Goal: Information Seeking & Learning: Learn about a topic

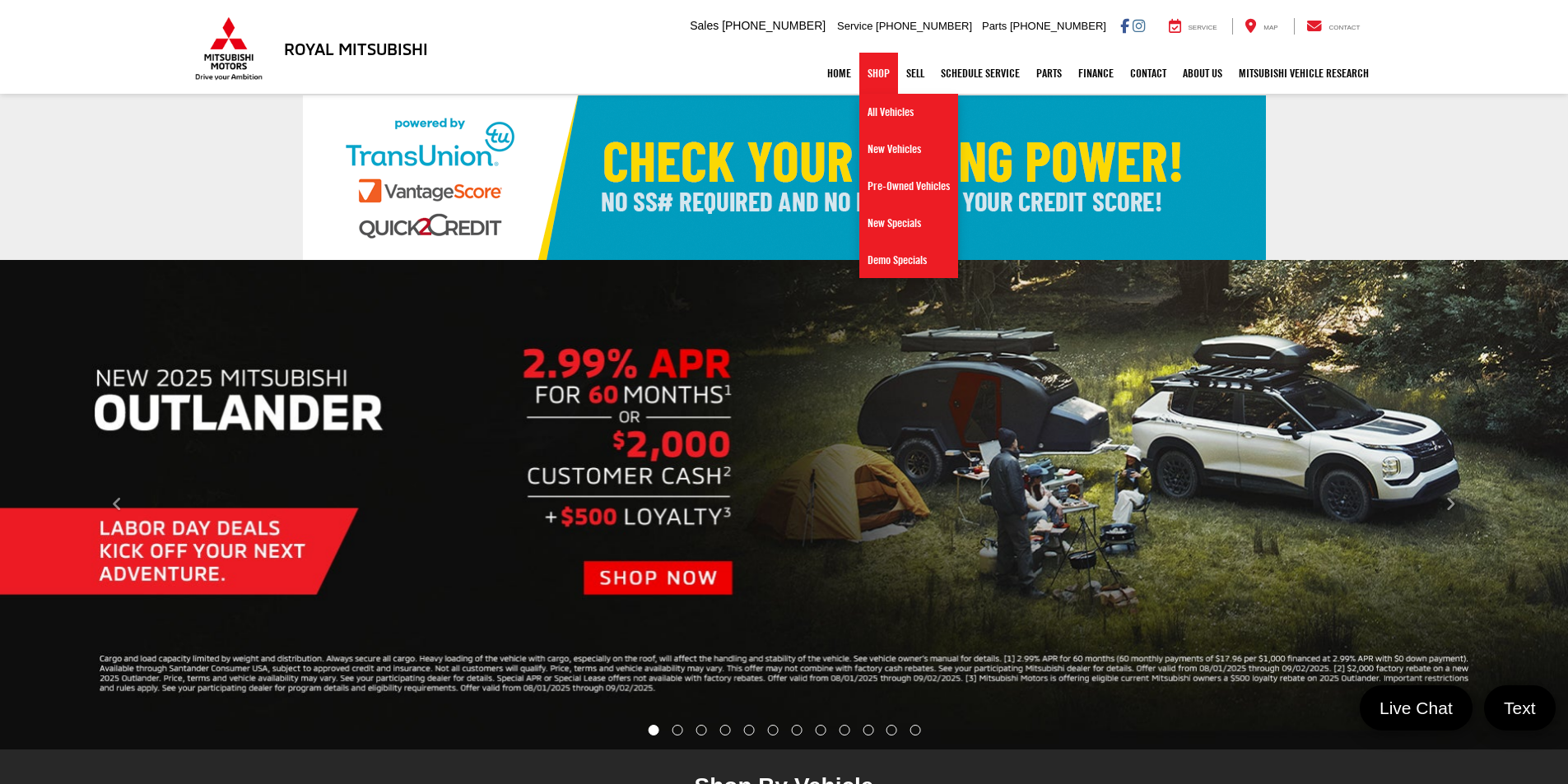
click at [862, 64] on link "Shop" at bounding box center [878, 73] width 39 height 42
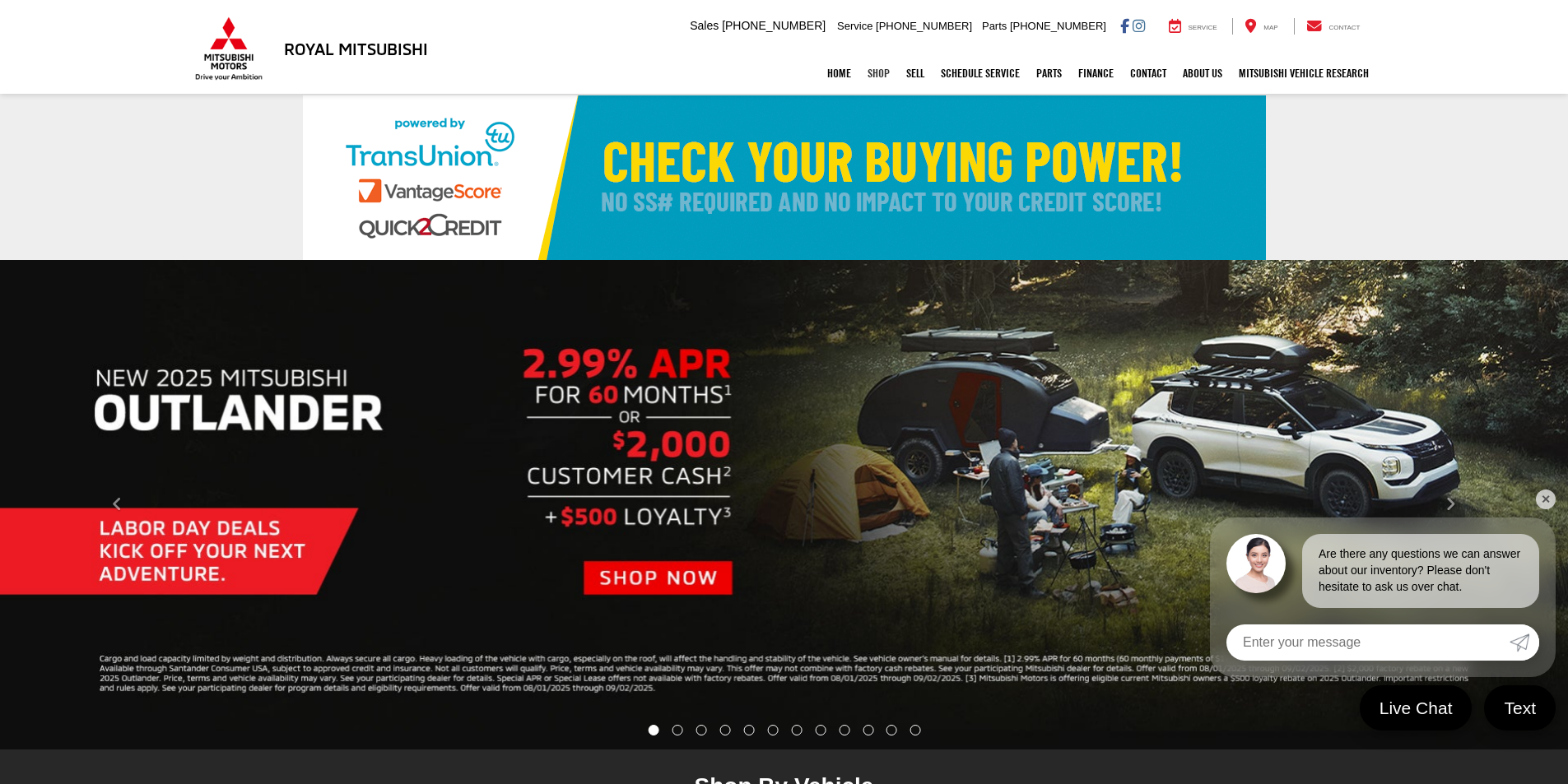
click at [859, 74] on link "Shop" at bounding box center [878, 73] width 39 height 42
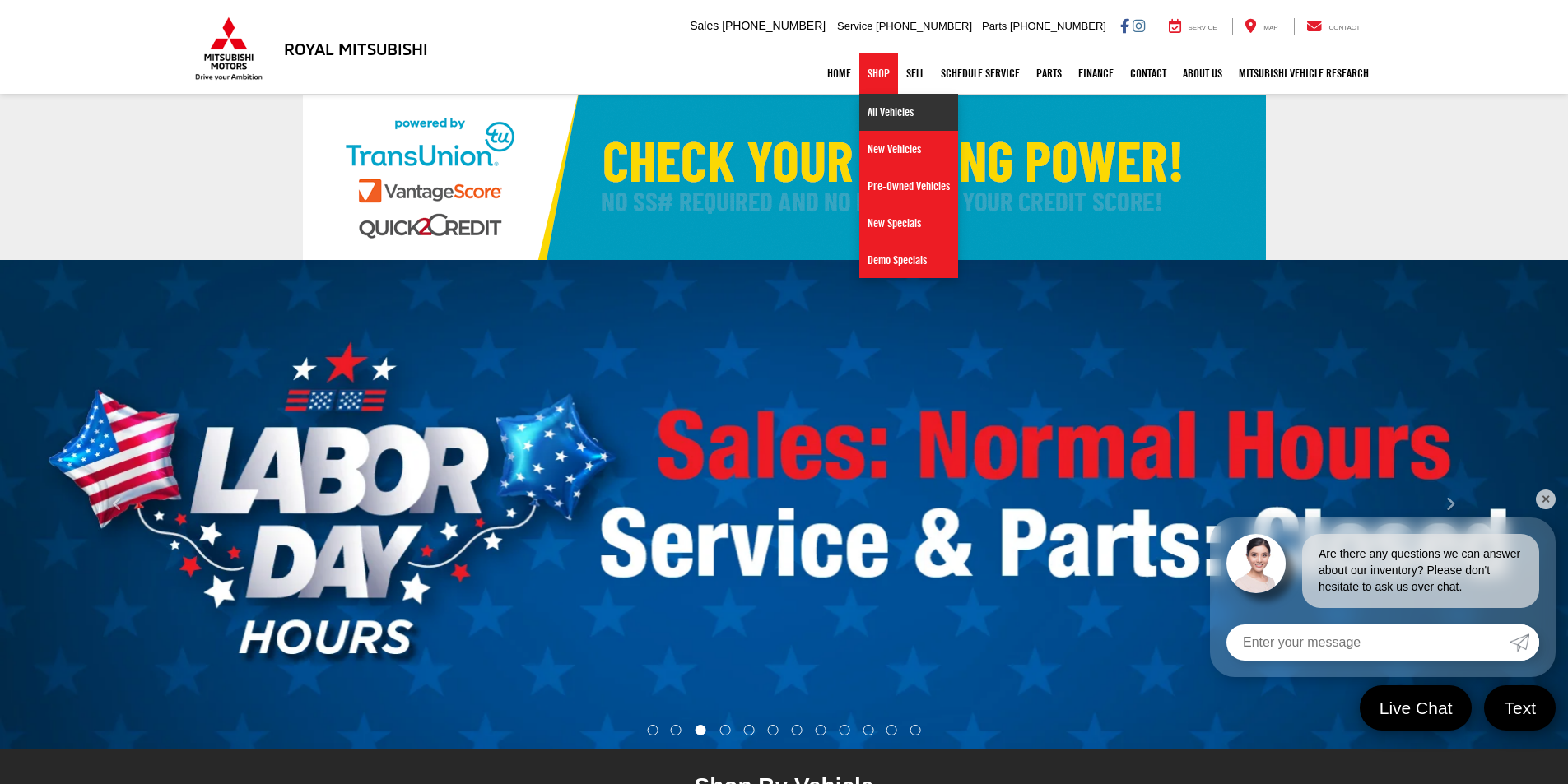
drag, startPoint x: 882, startPoint y: 115, endPoint x: 901, endPoint y: 118, distance: 19.2
click at [882, 115] on link "All Vehicles" at bounding box center [908, 112] width 99 height 37
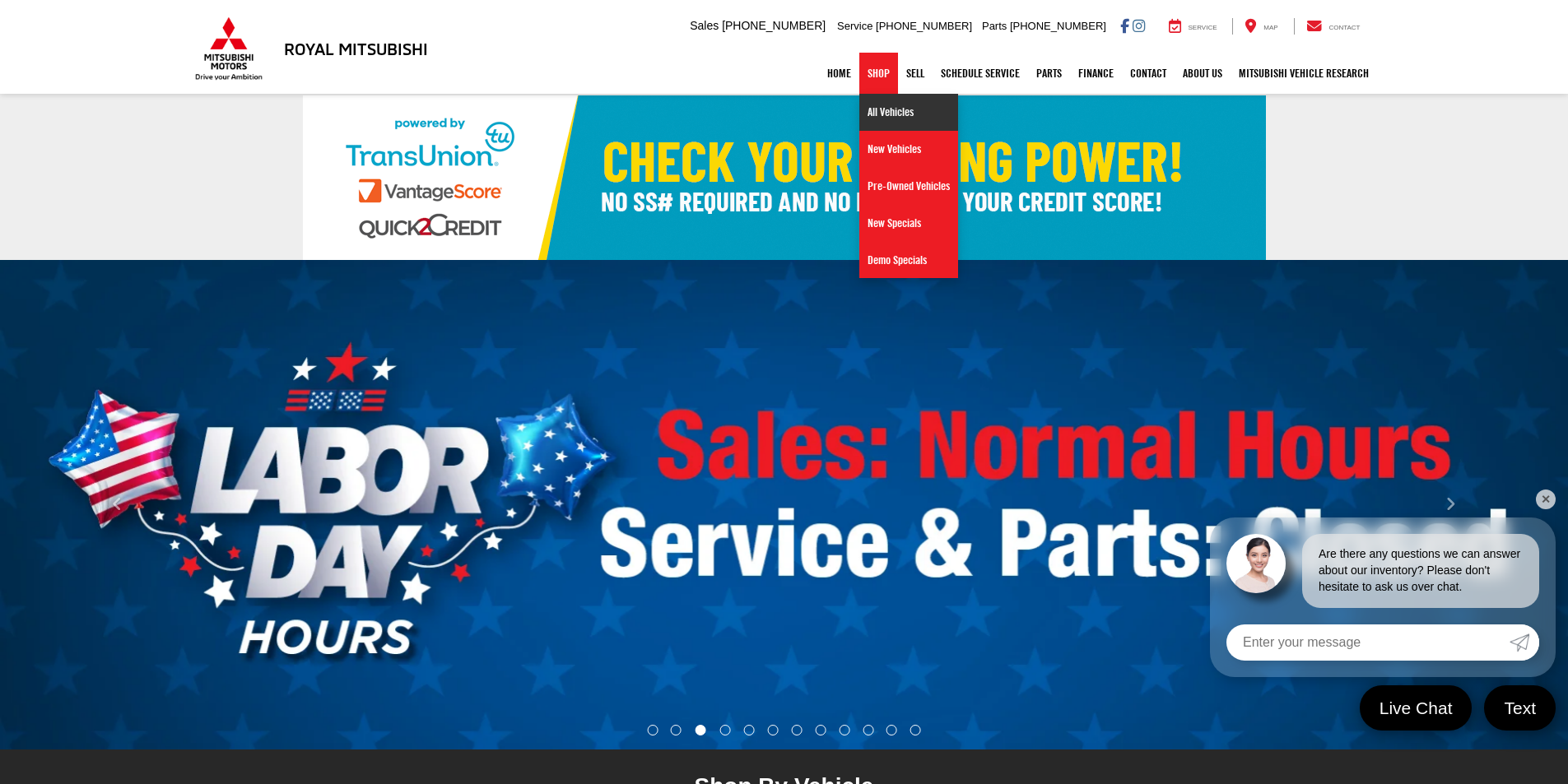
click at [865, 106] on link "All Vehicles" at bounding box center [908, 112] width 99 height 37
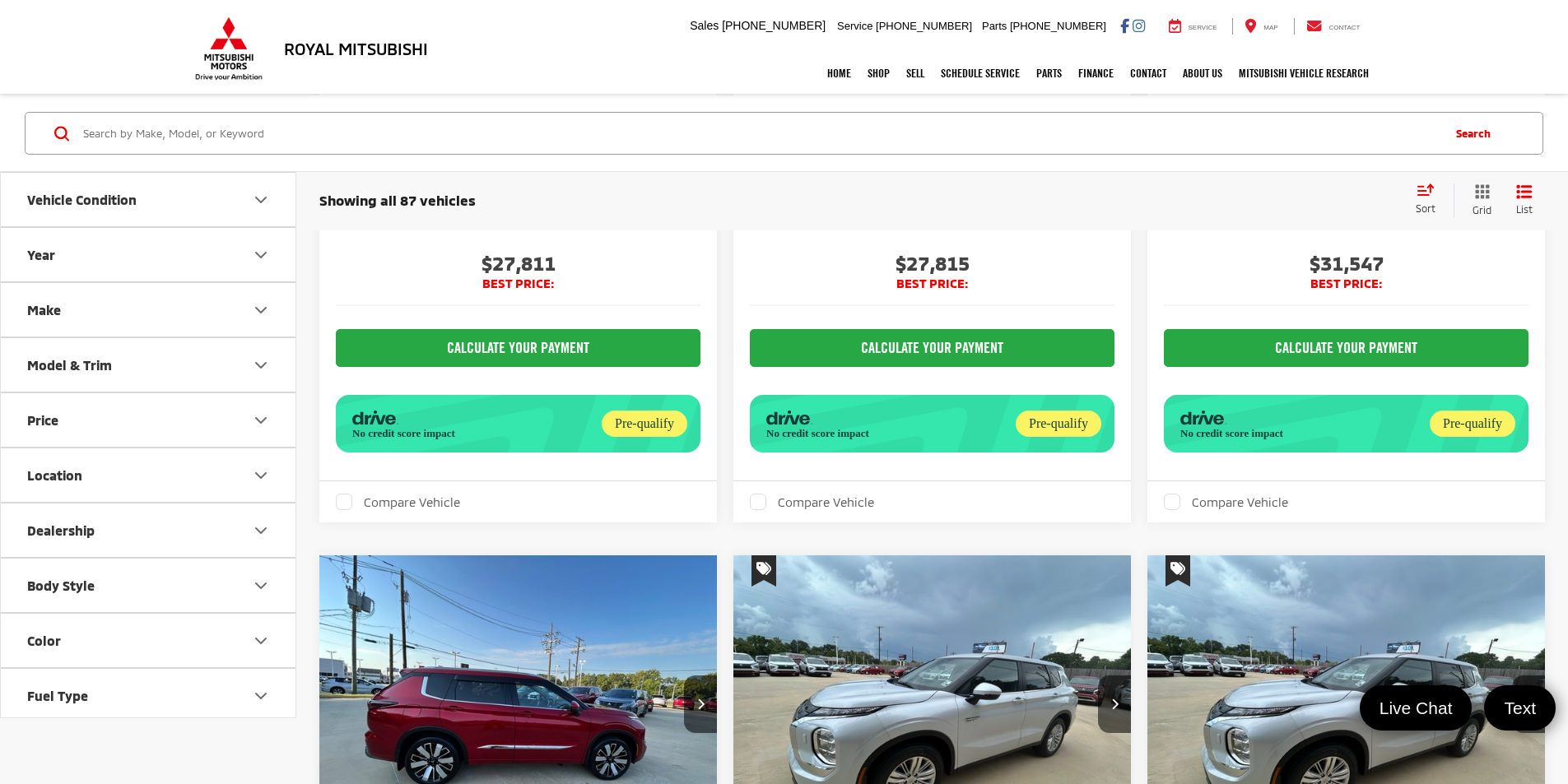
scroll to position [2385, 0]
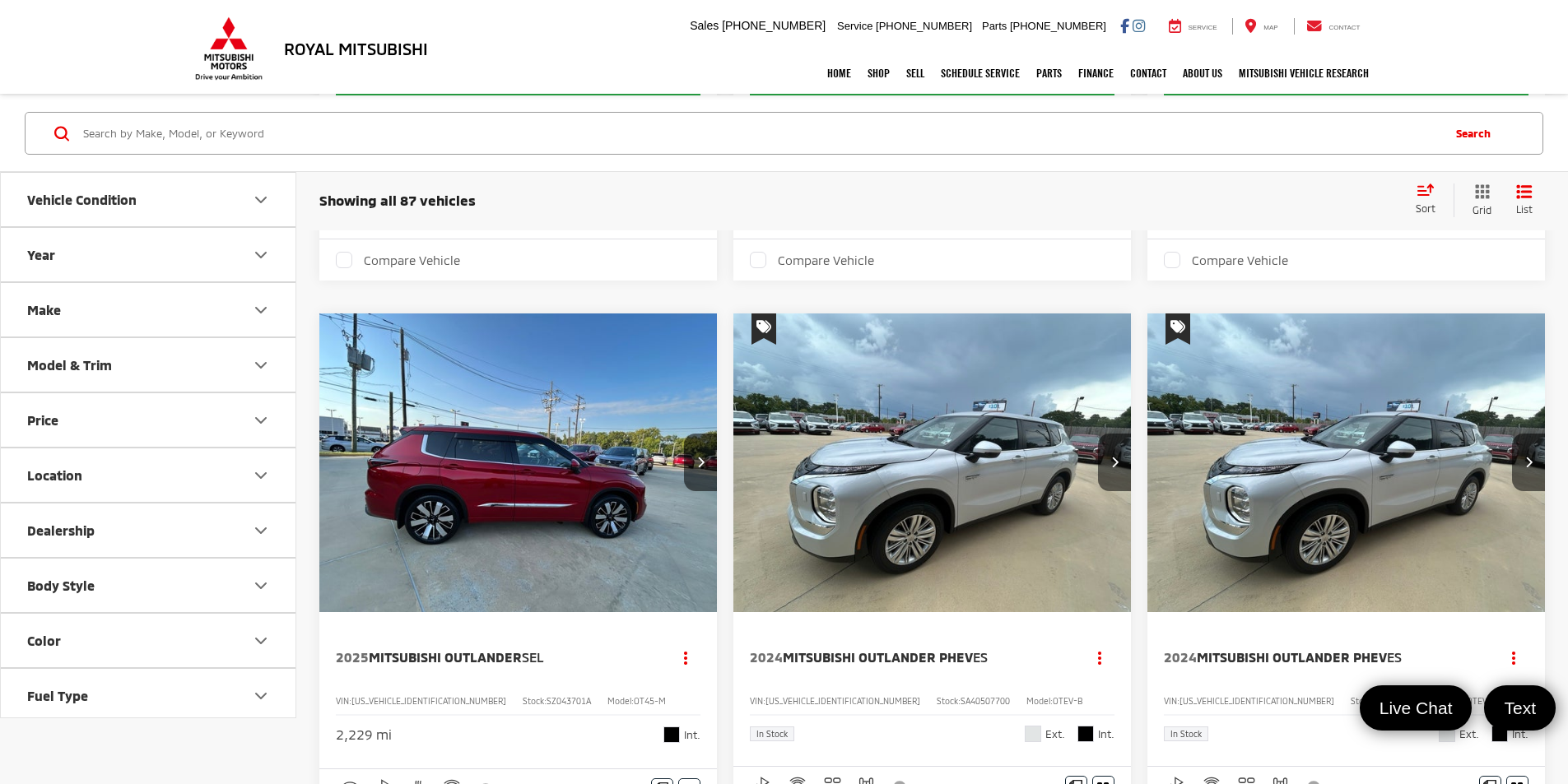
drag, startPoint x: 1224, startPoint y: 468, endPoint x: 1223, endPoint y: 453, distance: 15.0
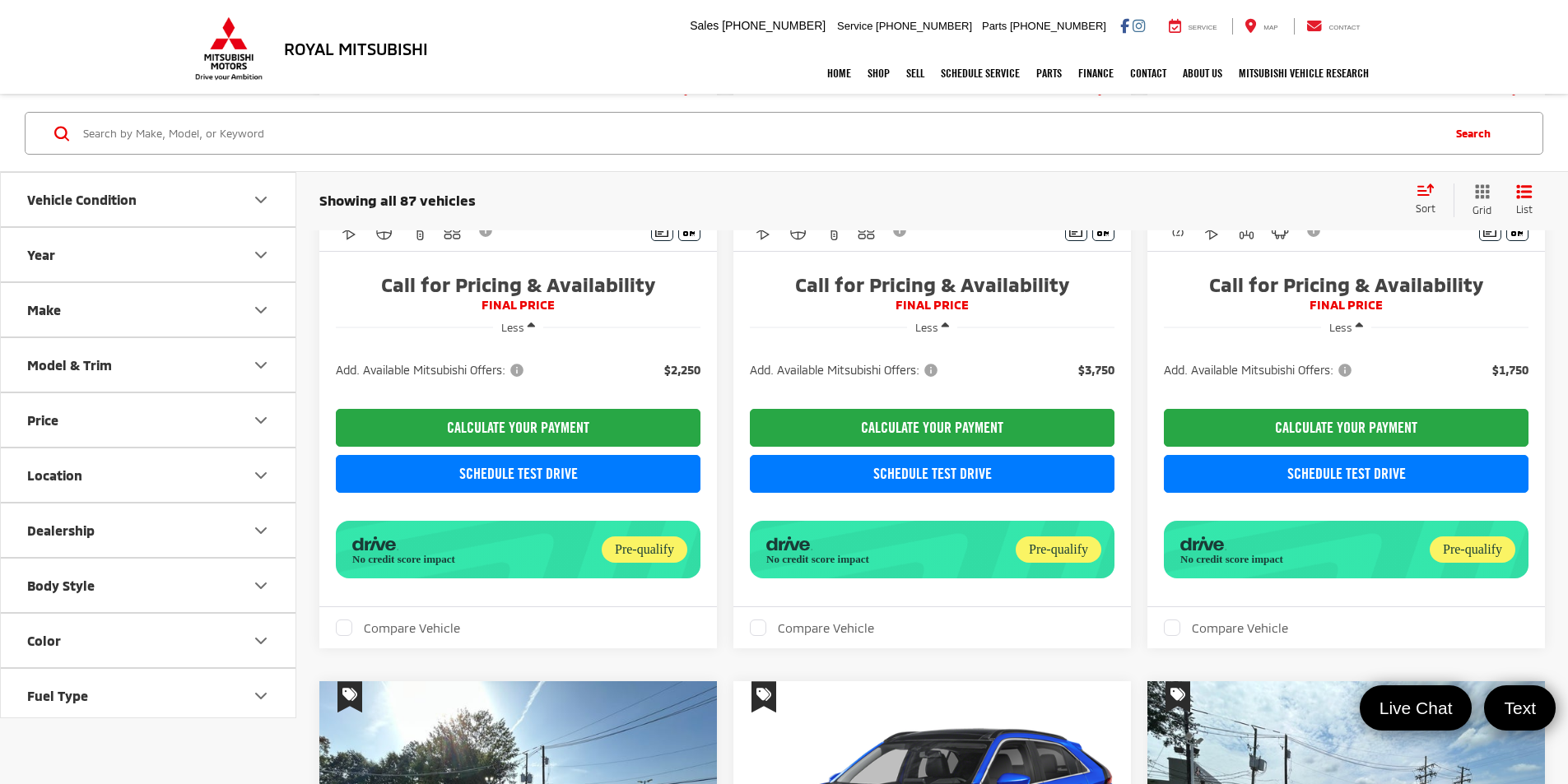
scroll to position [2468, 0]
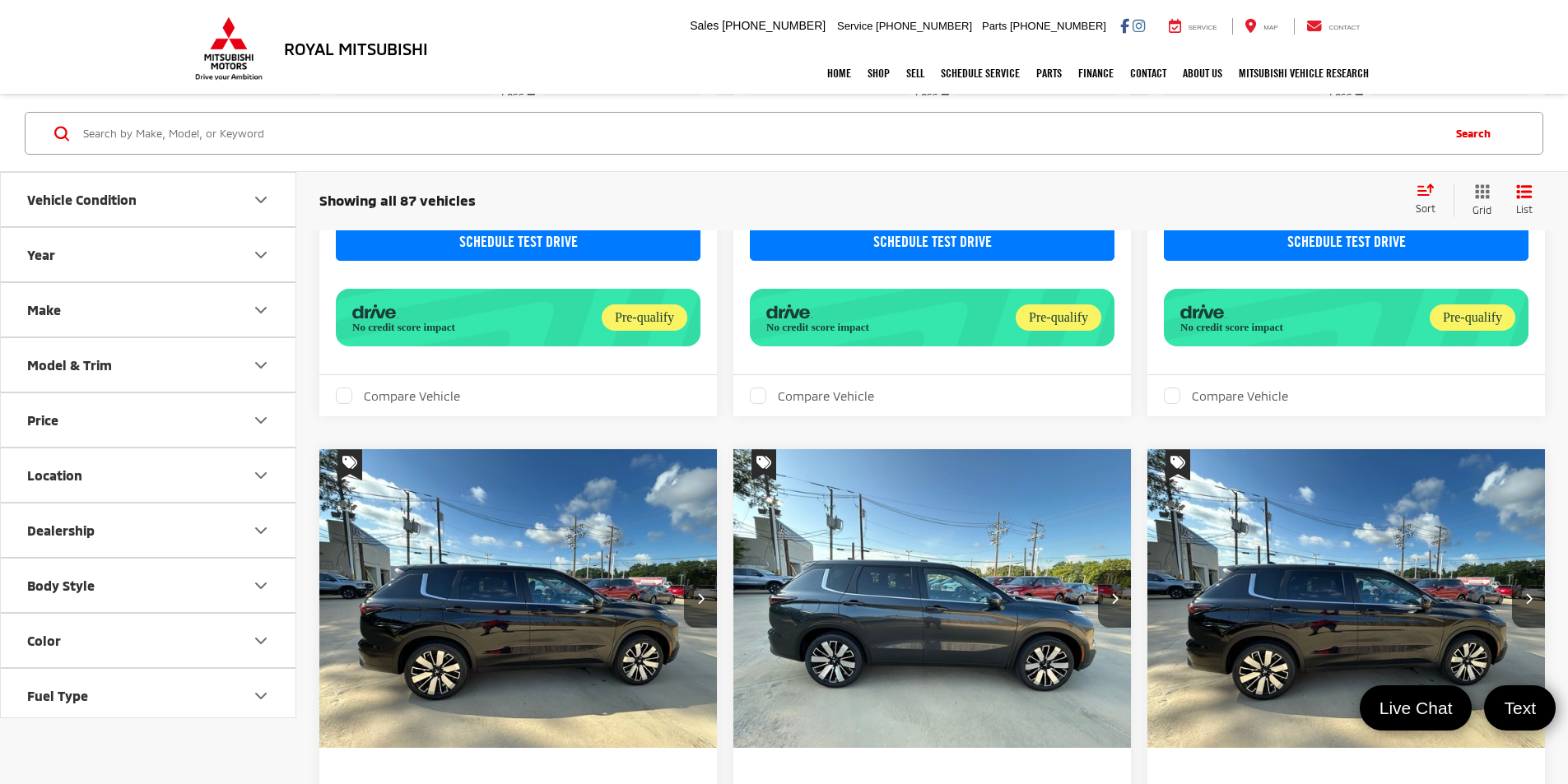
scroll to position [2632, 0]
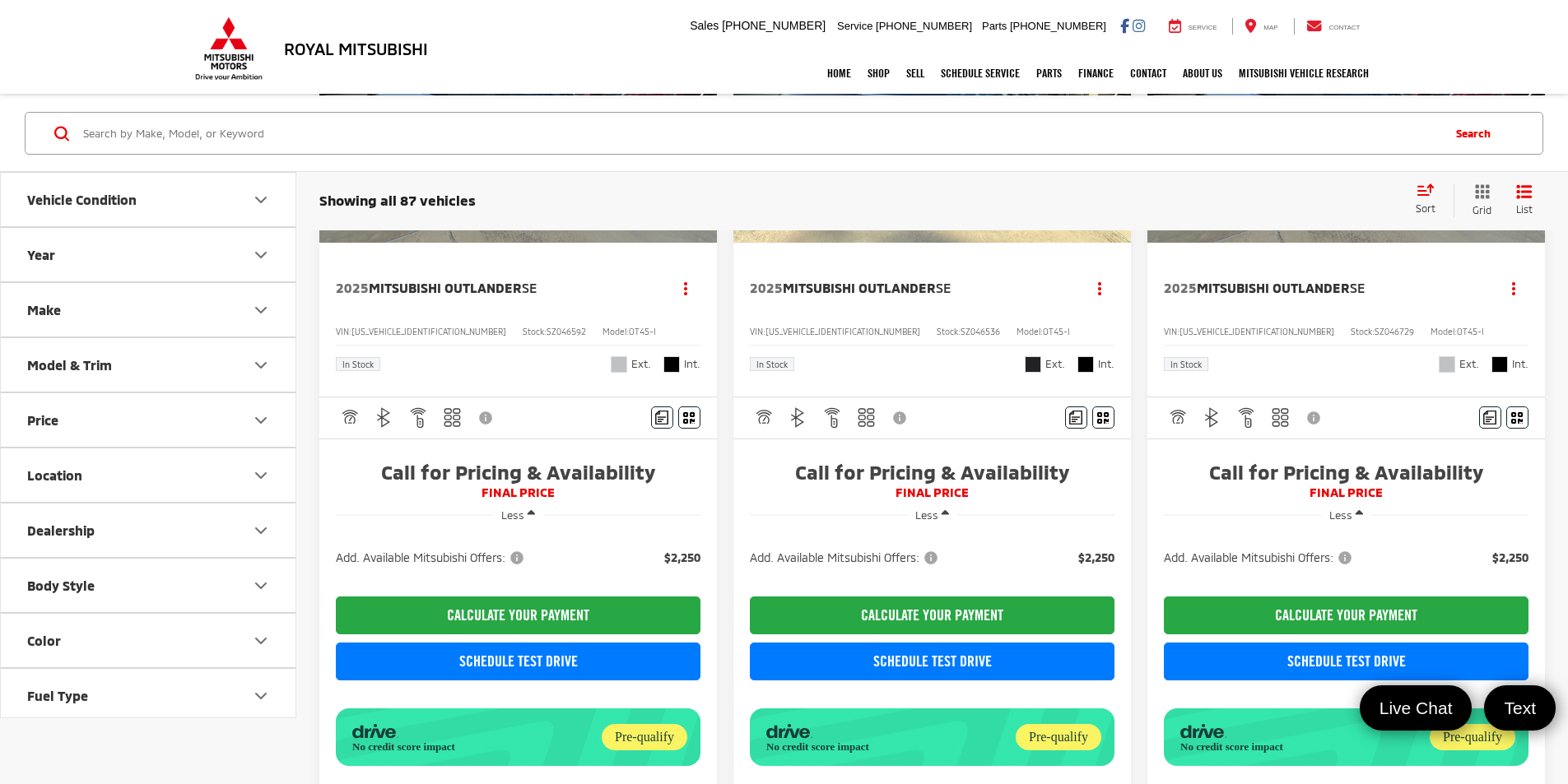
scroll to position [2468, 0]
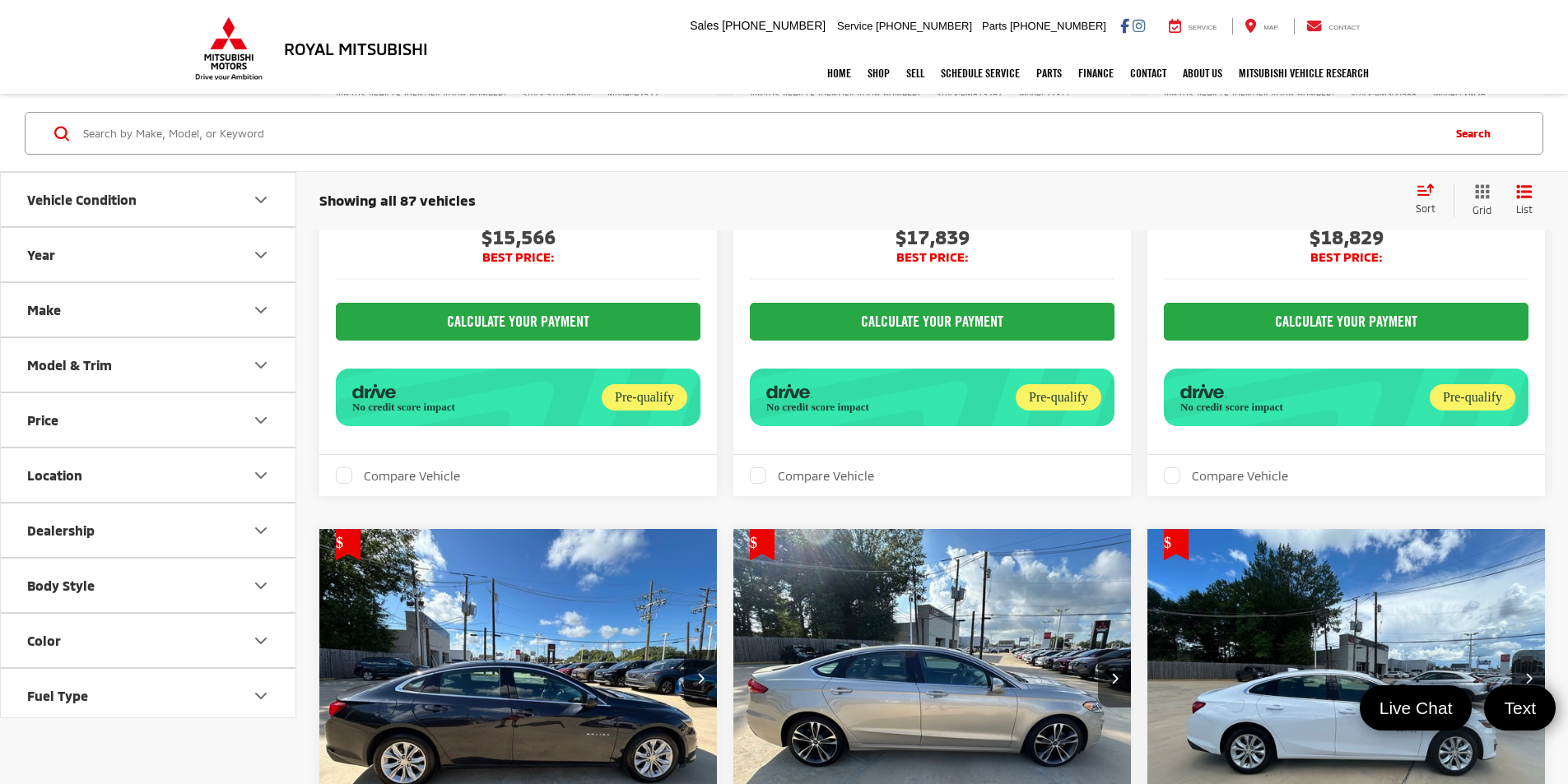
scroll to position [2427, 0]
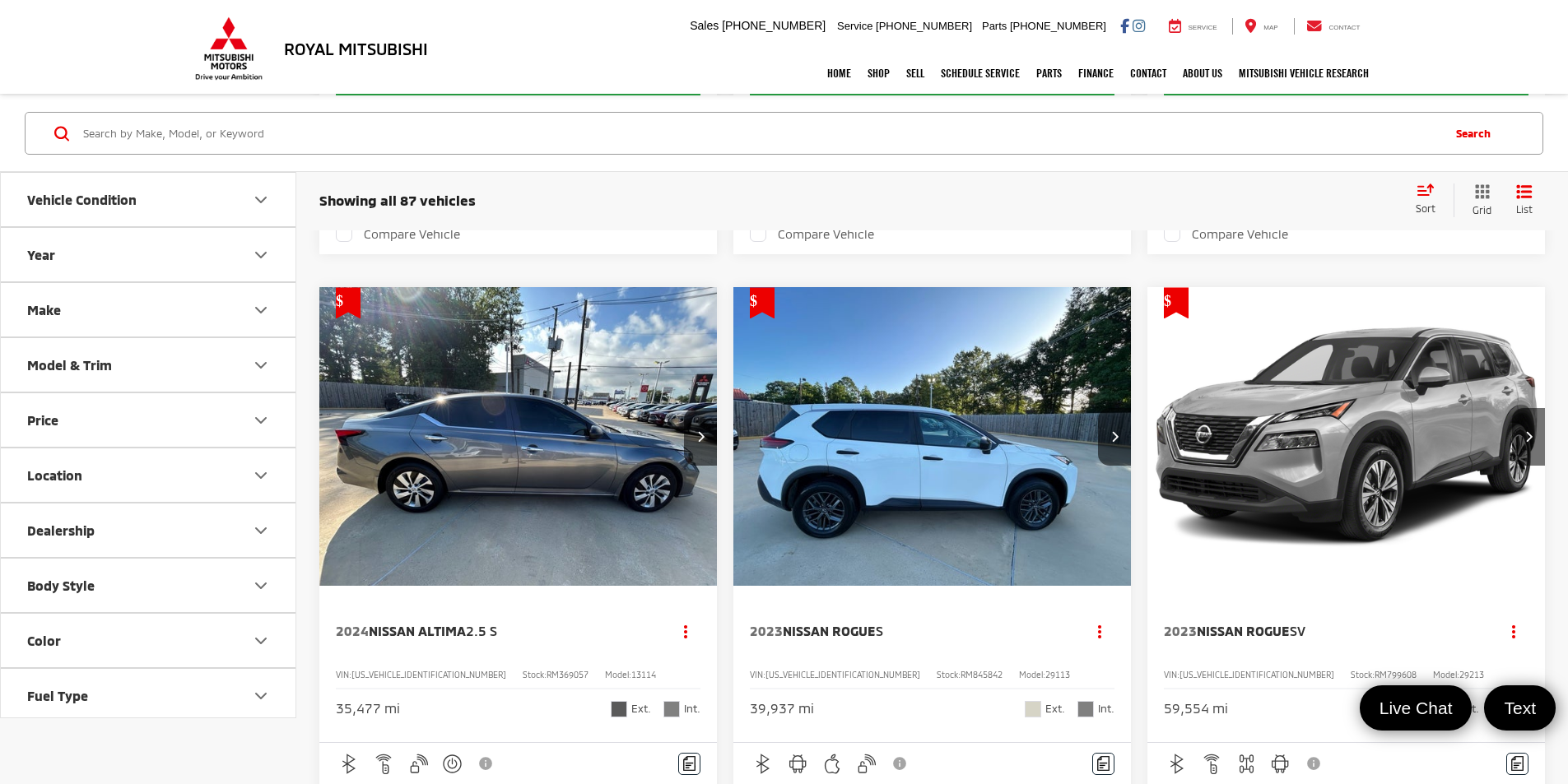
scroll to position [1563, 0]
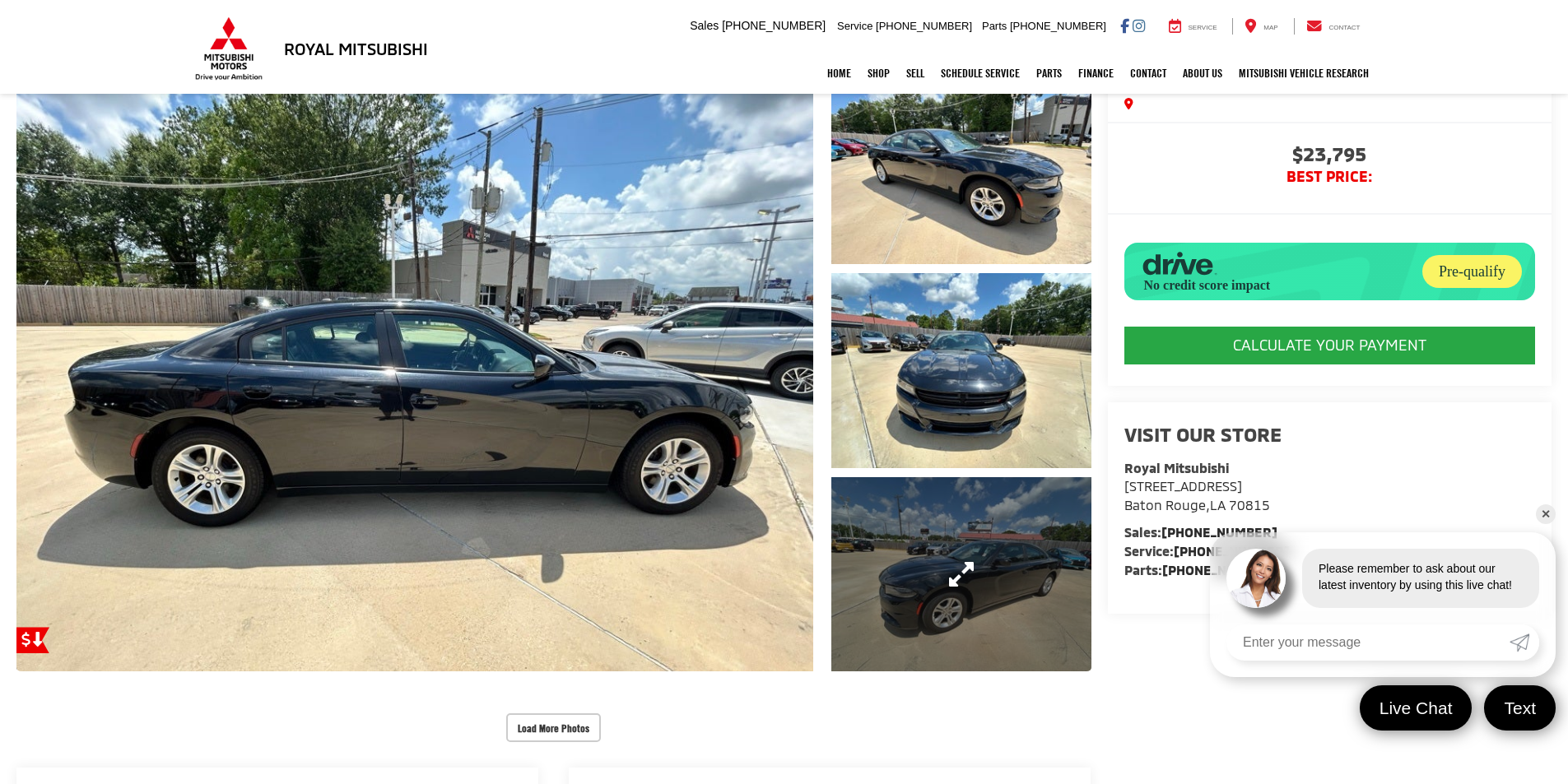
scroll to position [247, 0]
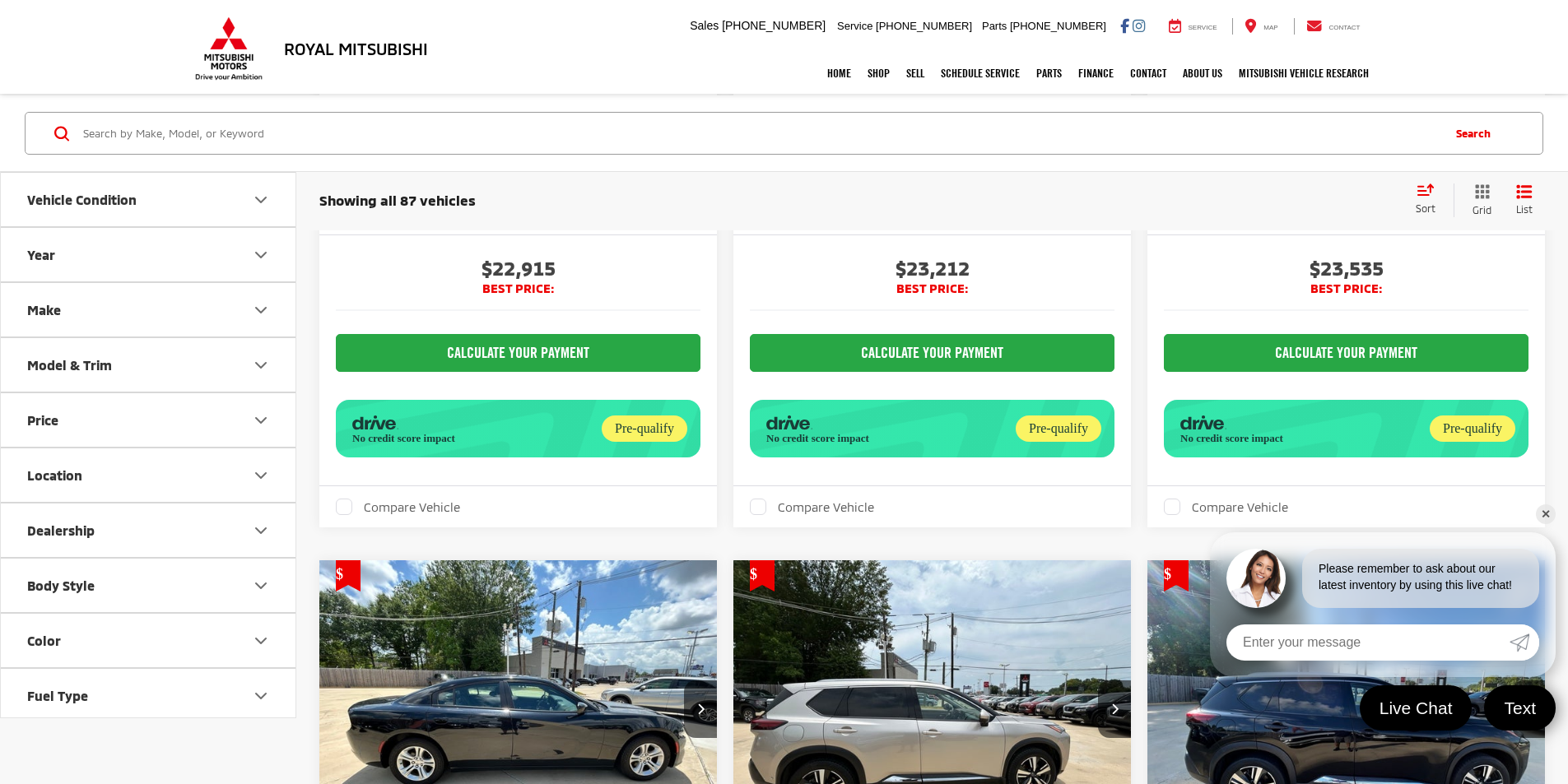
scroll to position [2221, 0]
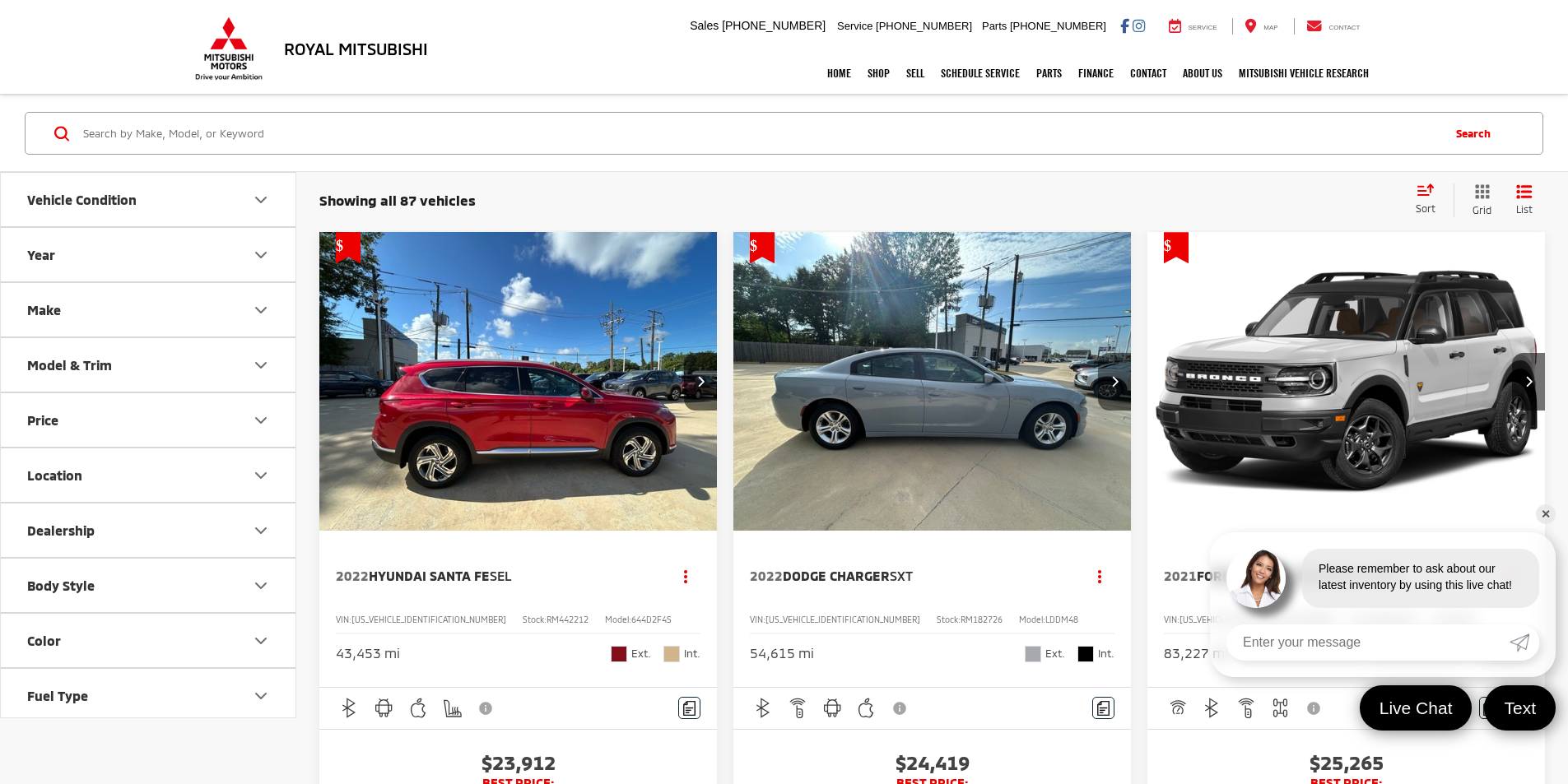
click at [1098, 353] on button "Next image" at bounding box center [1114, 382] width 33 height 58
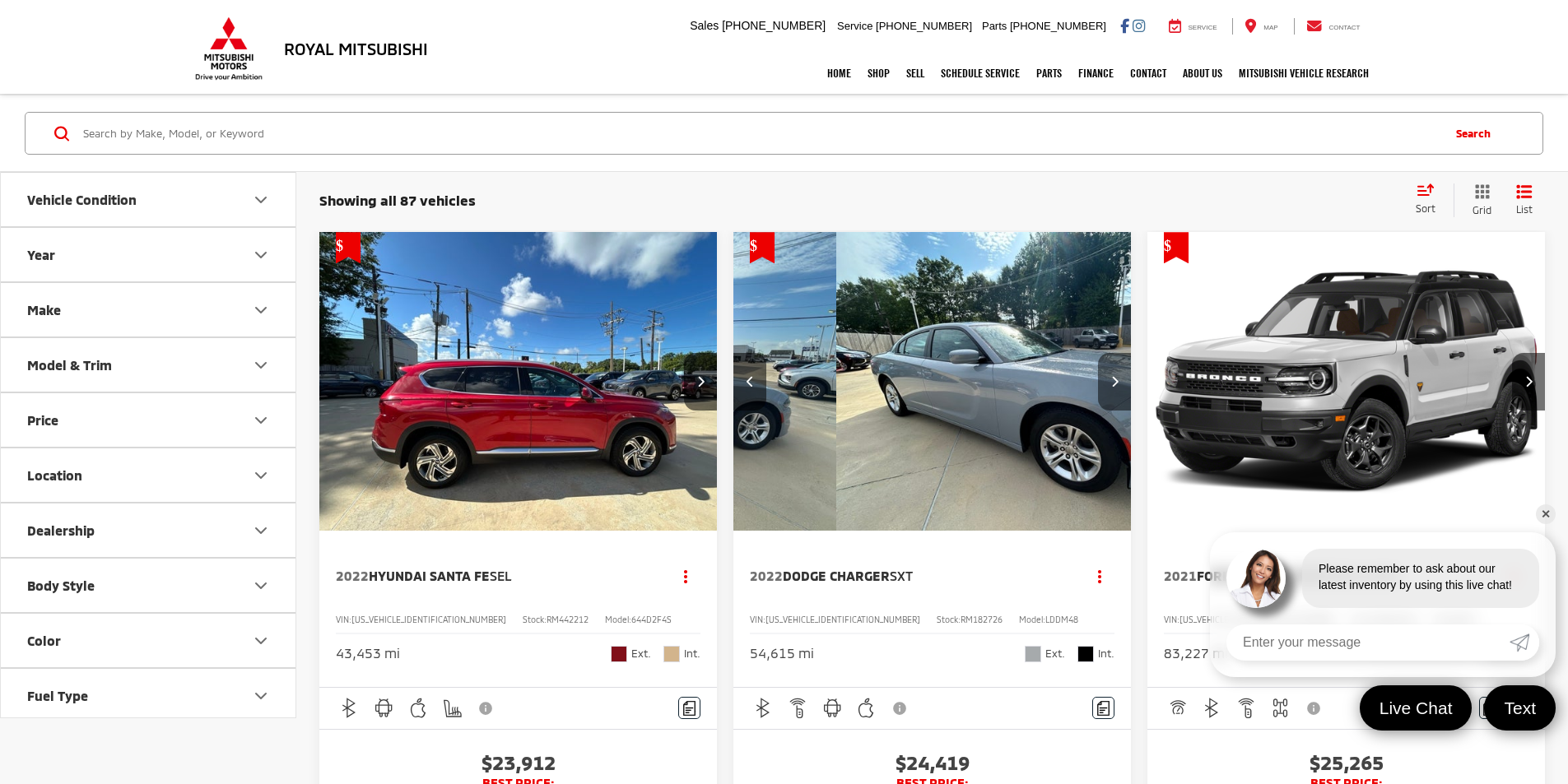
click at [1098, 353] on button "Next image" at bounding box center [1114, 382] width 33 height 58
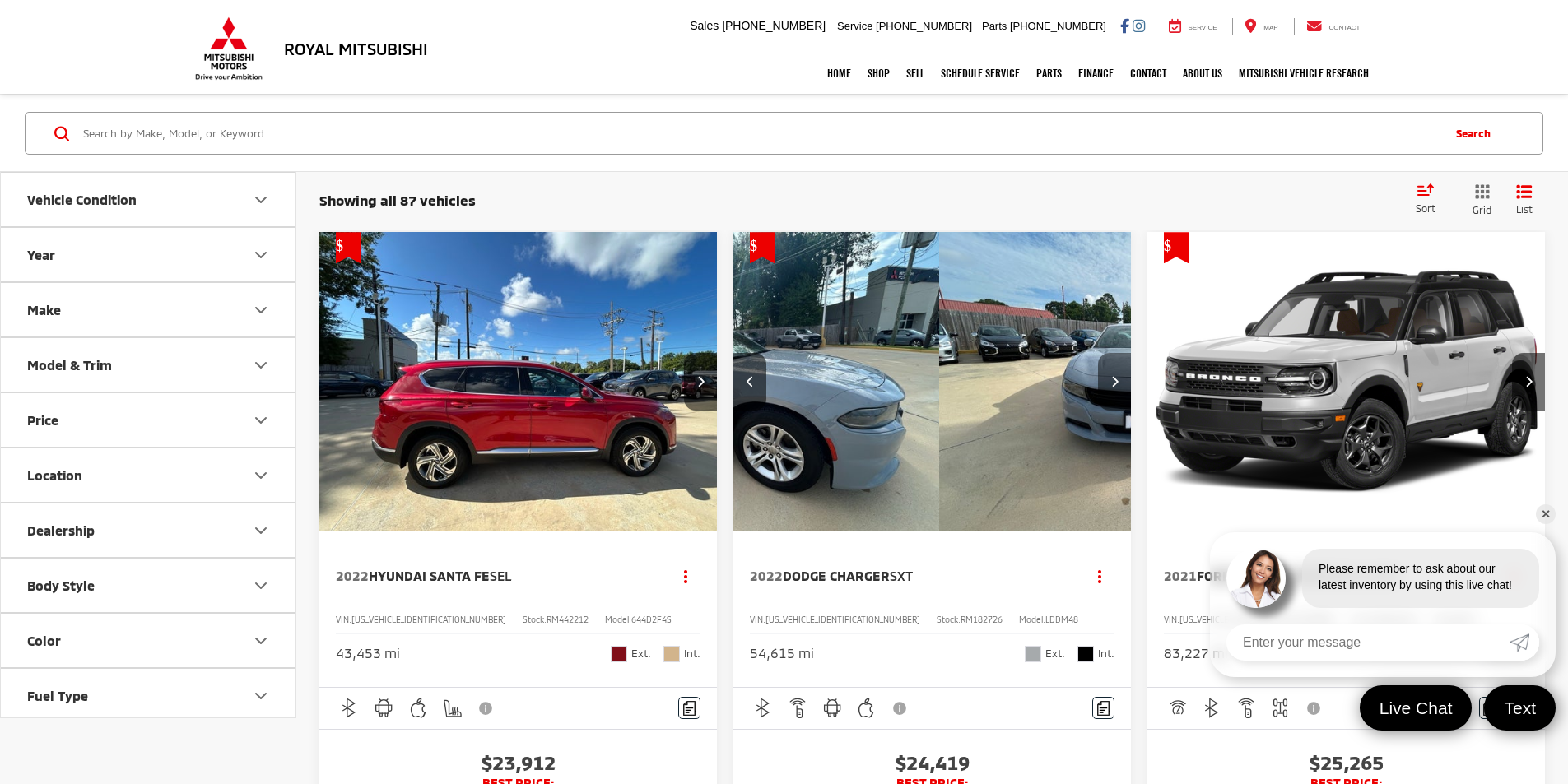
click at [1098, 353] on button "Next image" at bounding box center [1114, 382] width 33 height 58
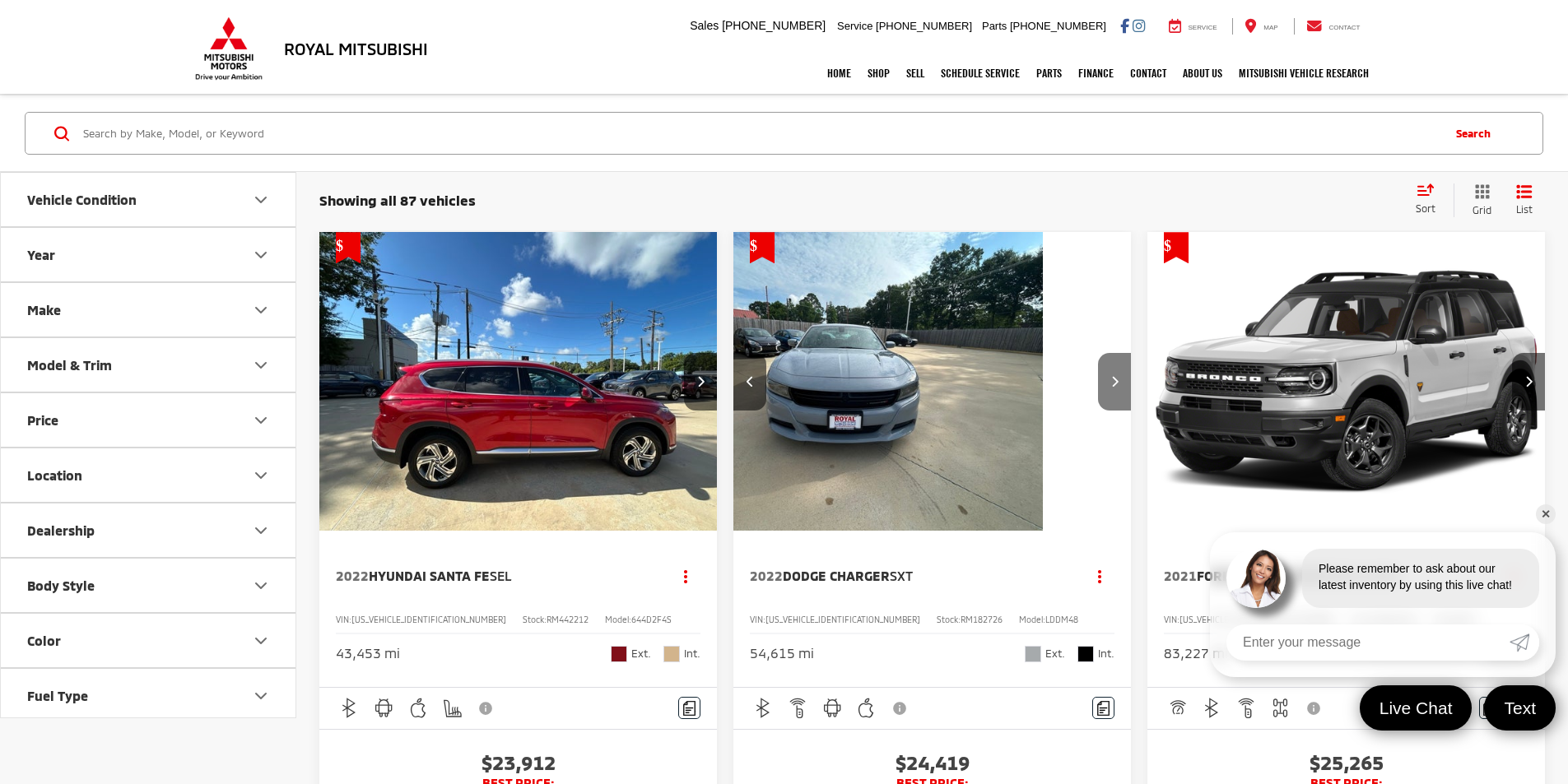
click at [1098, 353] on button "Next image" at bounding box center [1114, 382] width 33 height 58
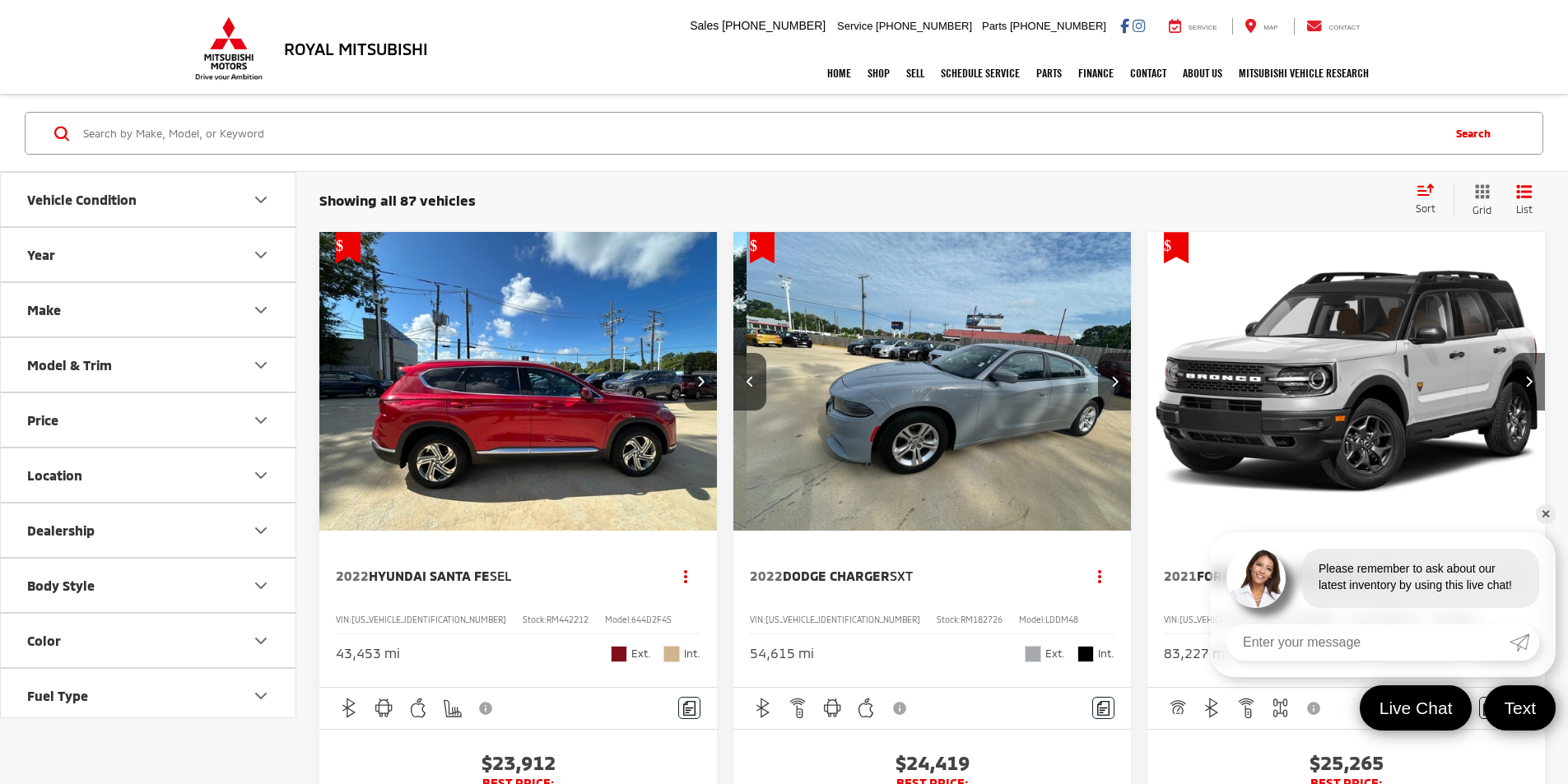
click at [1098, 353] on button "Next image" at bounding box center [1114, 382] width 33 height 58
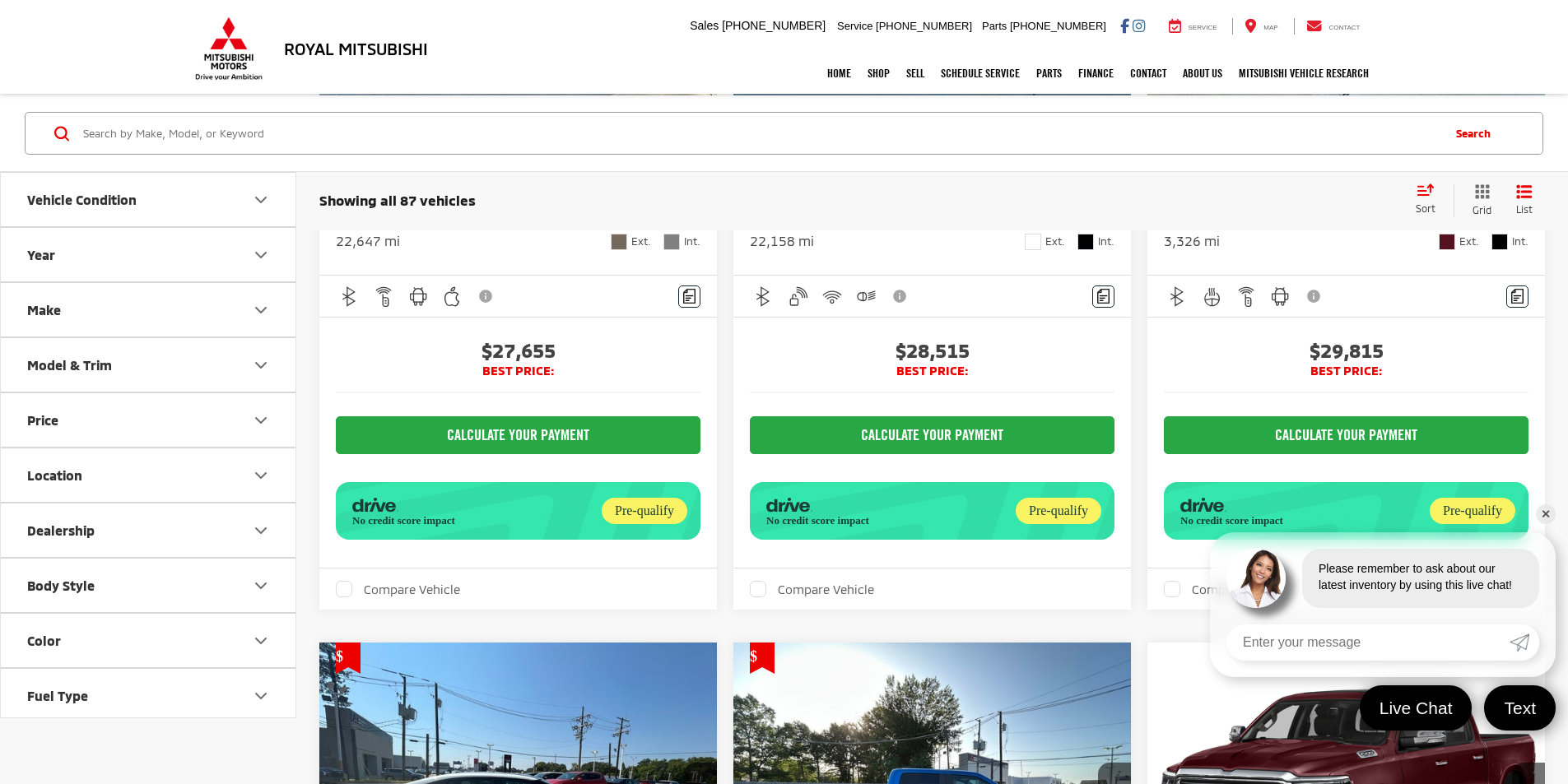
scroll to position [2285, 0]
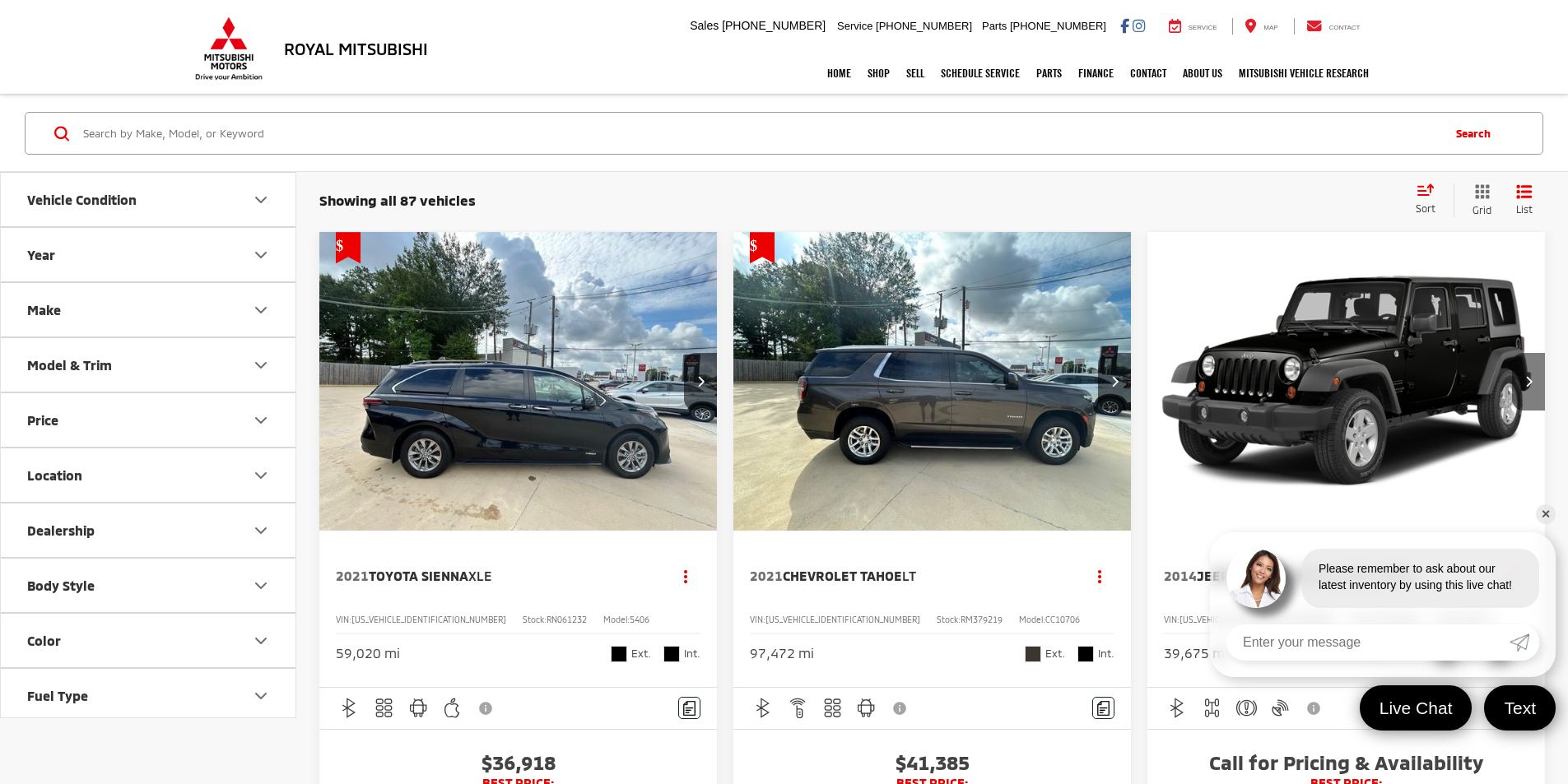
click at [1525, 375] on icon "Next image" at bounding box center [1529, 381] width 8 height 12
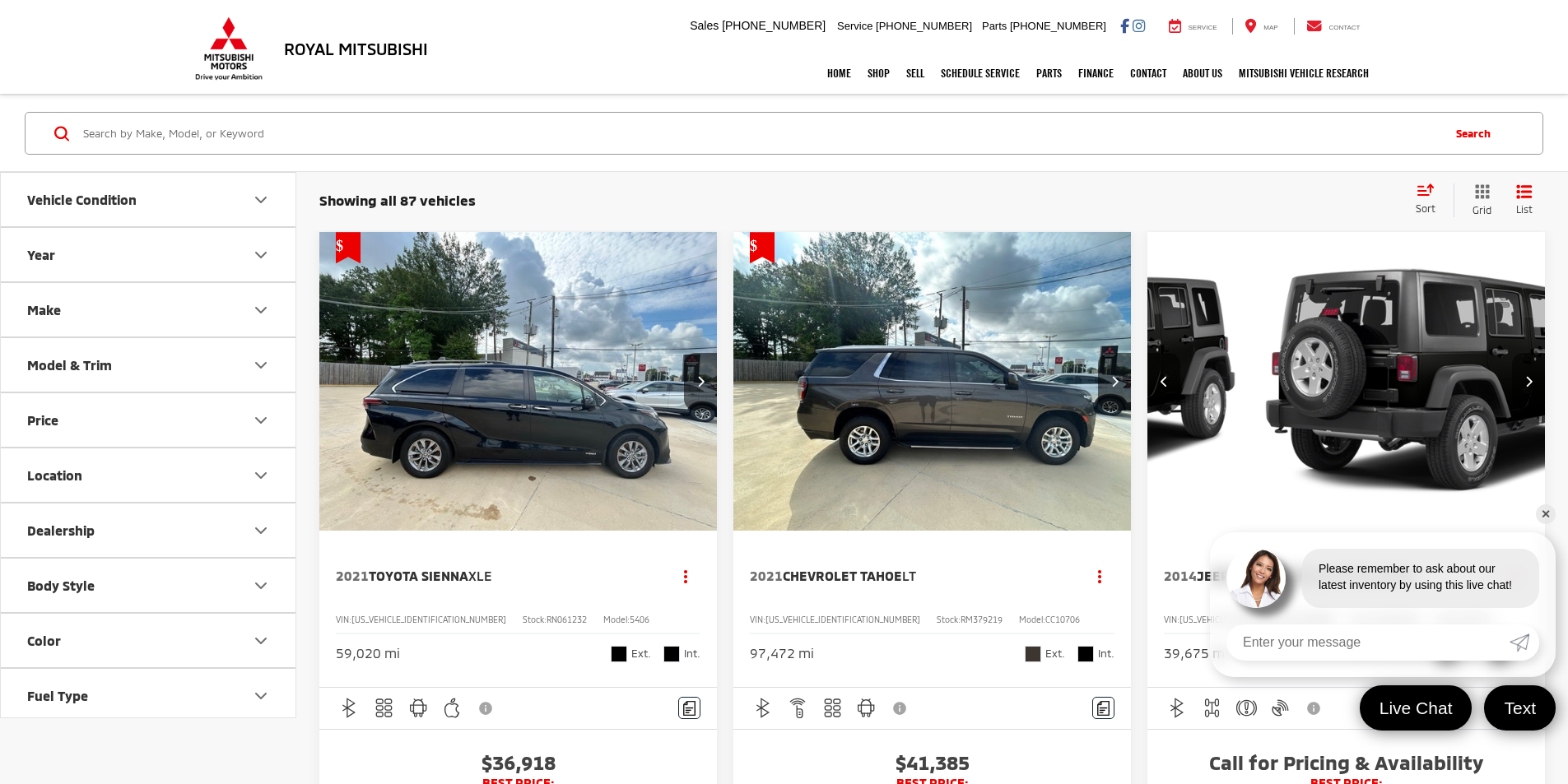
click at [1525, 375] on icon "Next image" at bounding box center [1529, 381] width 8 height 12
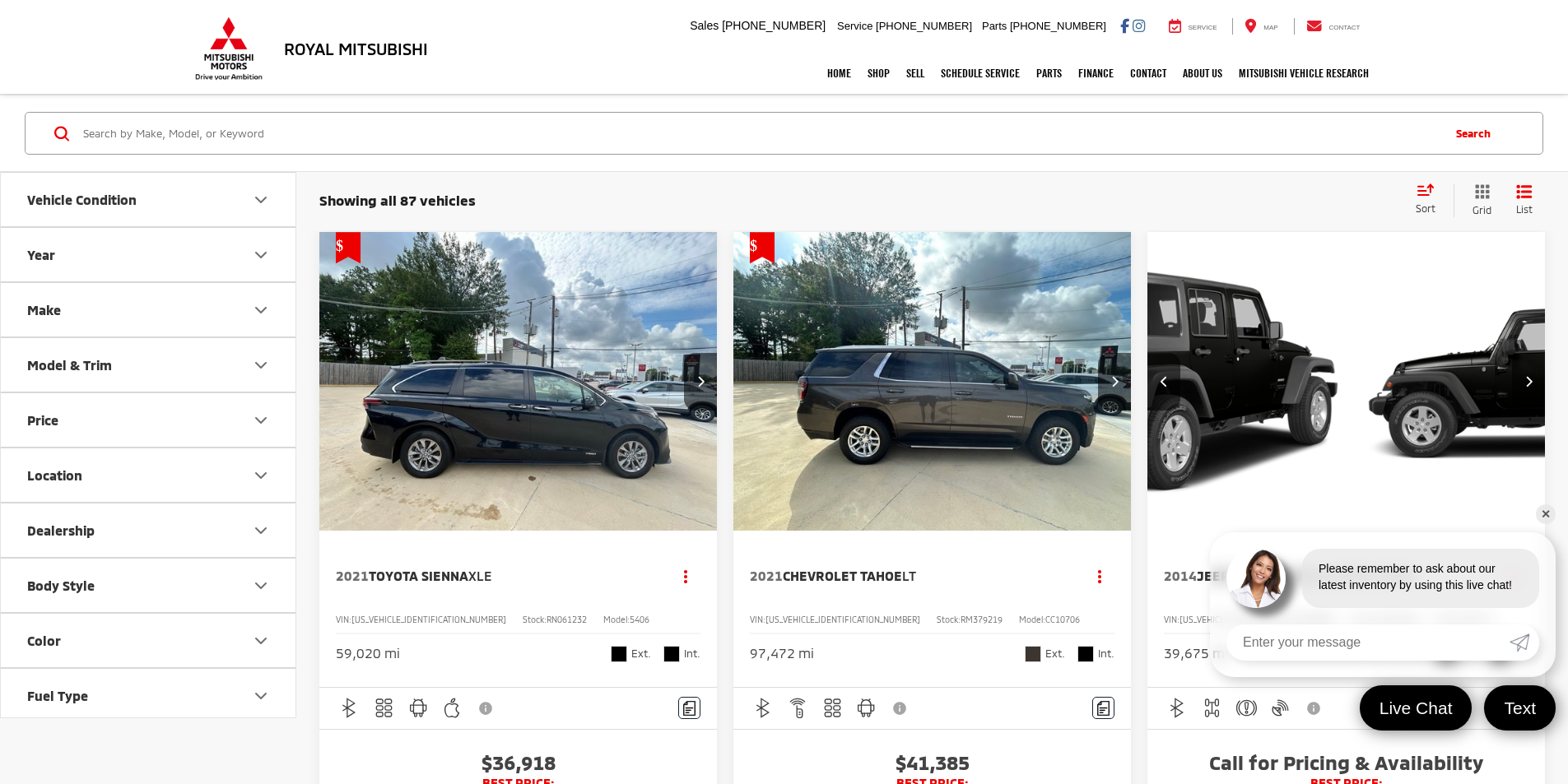
click at [1525, 375] on icon "Next image" at bounding box center [1529, 381] width 8 height 12
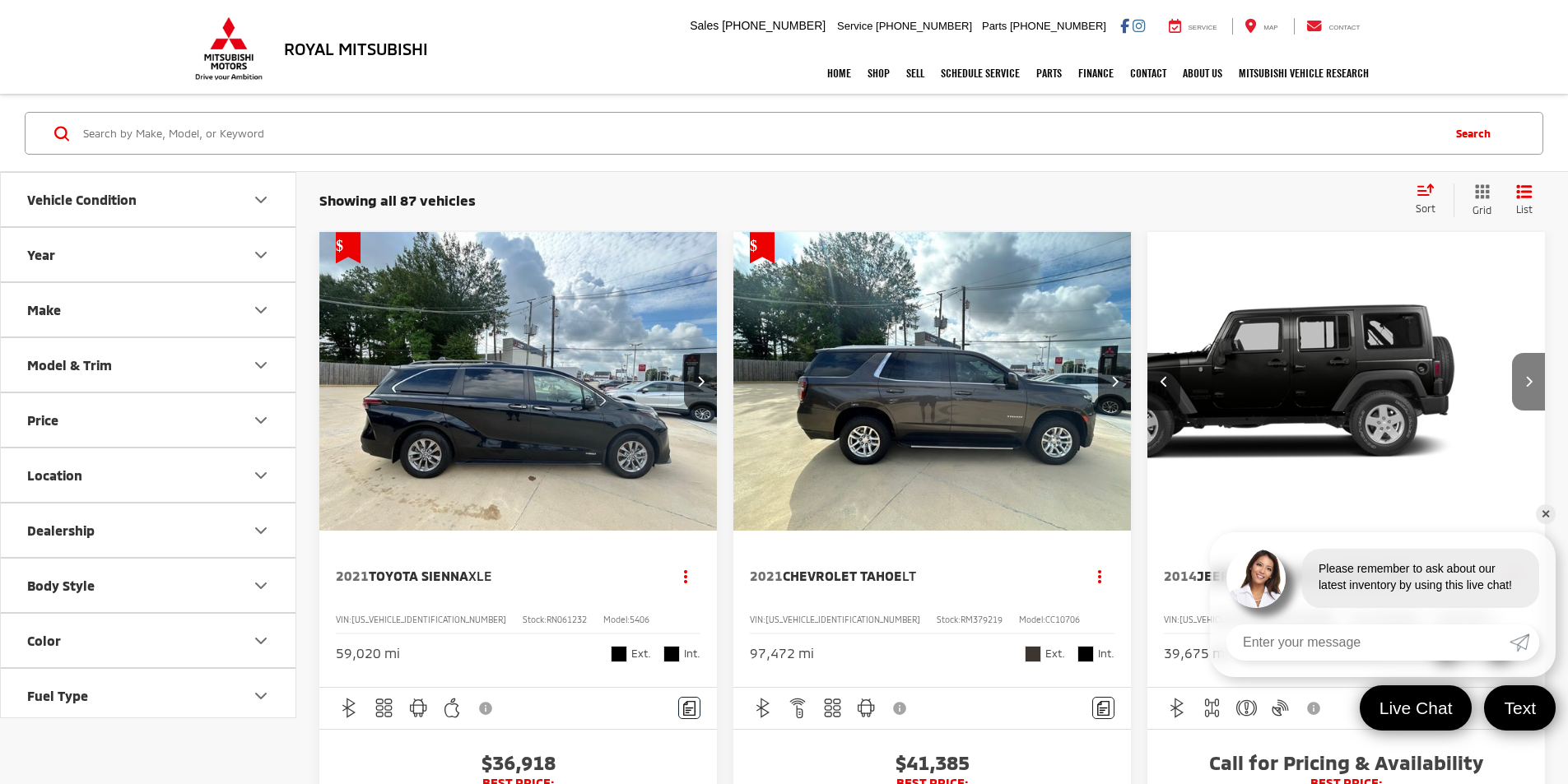
click at [1525, 375] on icon "Next image" at bounding box center [1529, 381] width 8 height 12
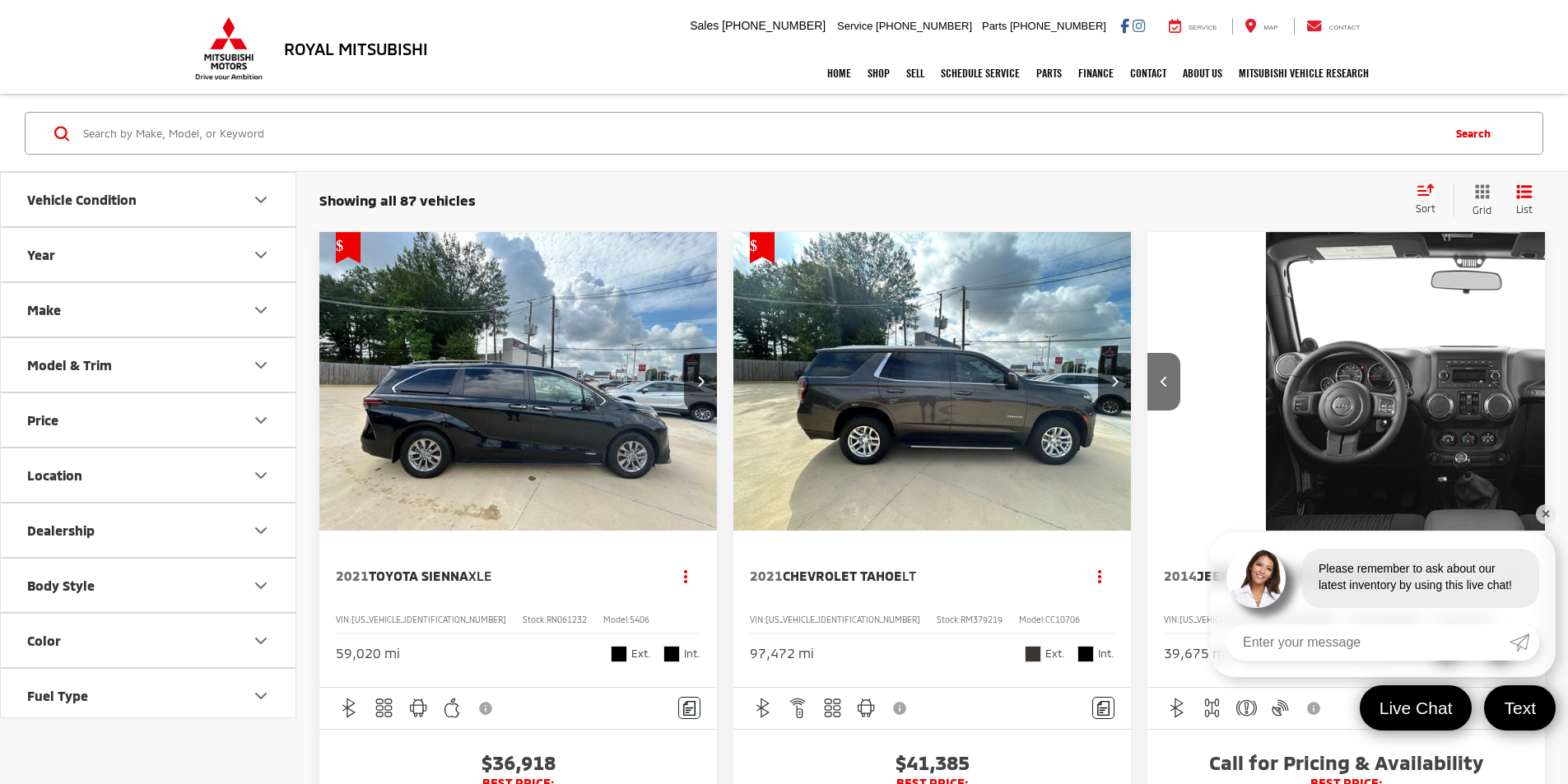
scroll to position [0, 1482]
